Goal: Task Accomplishment & Management: Manage account settings

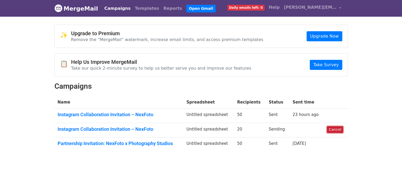
click at [334, 128] on link "Cancel" at bounding box center [335, 129] width 16 height 7
click at [132, 129] on link "Instagram Collaboration Invitation – NexFoto" at bounding box center [119, 129] width 123 height 6
click at [329, 130] on link "Cancel" at bounding box center [335, 129] width 16 height 7
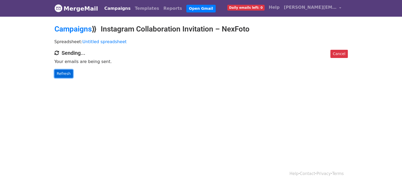
click at [61, 77] on link "Refresh" at bounding box center [64, 74] width 19 height 8
click at [341, 55] on link "Cancel" at bounding box center [339, 54] width 17 height 8
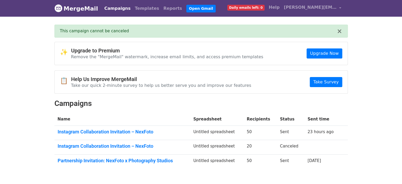
click at [285, 145] on td "Canceled" at bounding box center [291, 147] width 28 height 15
click at [142, 147] on link "Instagram Collaboration Invitation – NexFoto" at bounding box center [123, 146] width 130 height 6
